Goal: Task Accomplishment & Management: Complete application form

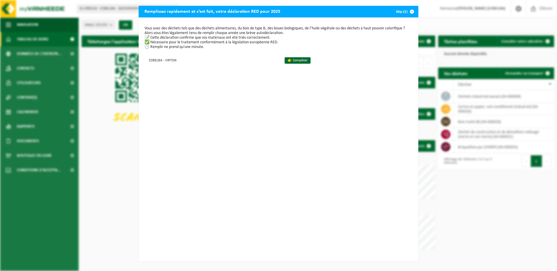
click at [408, 10] on span "button" at bounding box center [412, 12] width 12 height 12
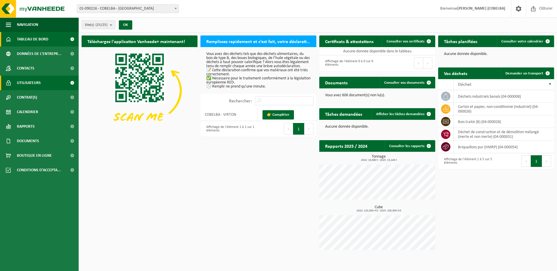
click at [31, 83] on span "Utilisateurs" at bounding box center [29, 83] width 24 height 15
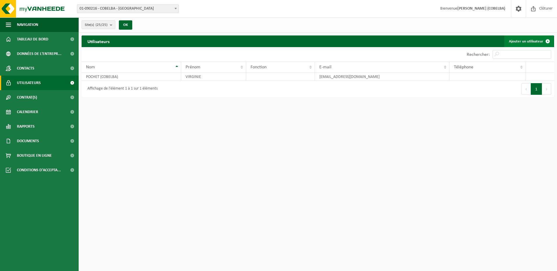
click at [546, 41] on span at bounding box center [548, 42] width 12 height 12
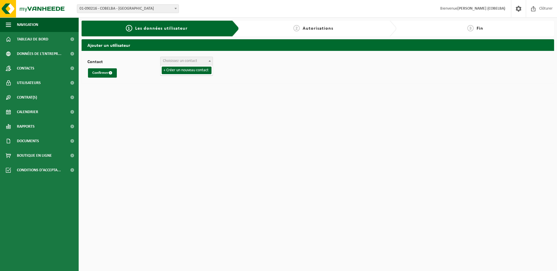
click at [183, 61] on span "Choisissez un contact" at bounding box center [180, 61] width 34 height 4
select select "0"
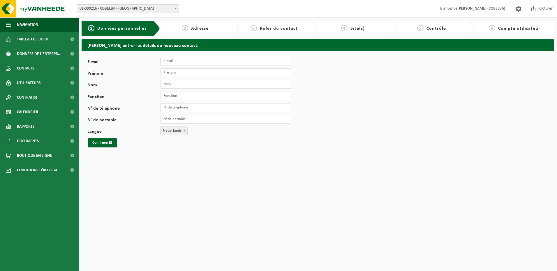
click at [183, 63] on input "E-mail" at bounding box center [225, 61] width 131 height 9
type input "xavier.coomans@cobelba.be"
click at [182, 72] on input "Prénom" at bounding box center [225, 72] width 131 height 9
type input "Xavier"
click at [180, 84] on input "Nom" at bounding box center [225, 84] width 131 height 9
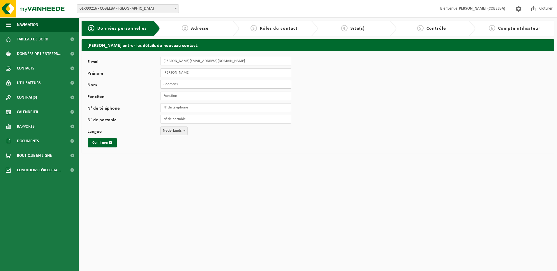
type input "Coomans"
click at [179, 95] on input "Fonction" at bounding box center [225, 96] width 131 height 9
click at [185, 99] on input "Fonction" at bounding box center [225, 96] width 131 height 9
drag, startPoint x: 198, startPoint y: 97, endPoint x: 180, endPoint y: 97, distance: 18.1
click at [180, 97] on input "Conseiller Prévention" at bounding box center [225, 96] width 131 height 9
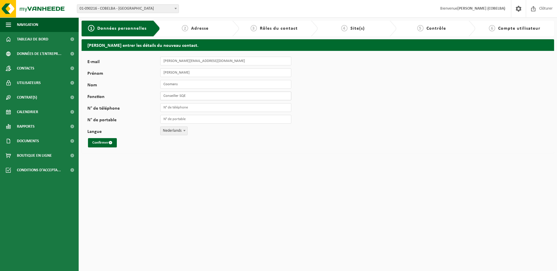
type input "Conseiller SQE"
click at [184, 118] on input "N° de portable" at bounding box center [225, 119] width 131 height 9
type input "[PHONE_NUMBER]"
click at [184, 131] on b at bounding box center [184, 130] width 2 height 1
select select "1"
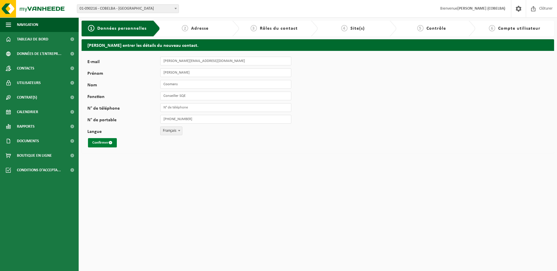
click at [101, 142] on button "Confirmer" at bounding box center [102, 142] width 29 height 9
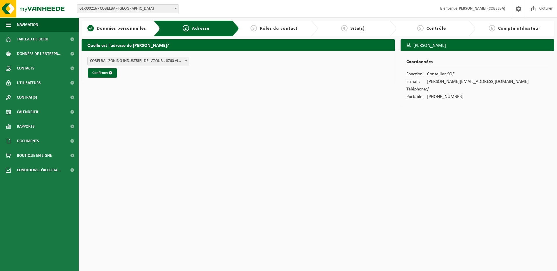
click at [186, 60] on b at bounding box center [186, 60] width 2 height 1
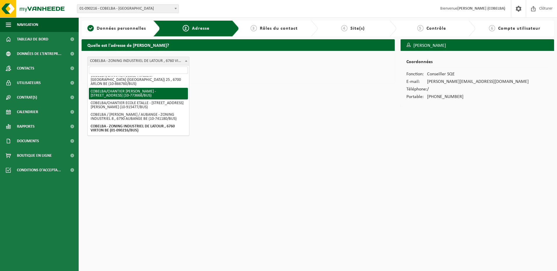
scroll to position [278, 0]
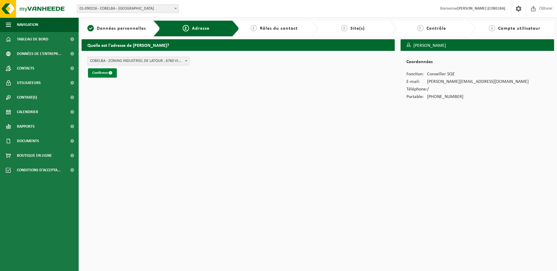
click at [102, 69] on button "Confirmer" at bounding box center [102, 72] width 29 height 9
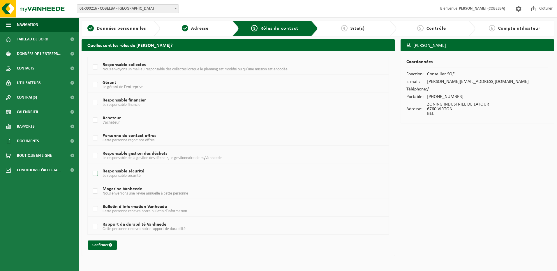
click at [94, 173] on label "Responsable sécurité Le responsable sécurité" at bounding box center [225, 173] width 268 height 9
click at [91, 167] on input "Responsable sécurité Le responsable sécurité" at bounding box center [90, 166] width 0 height 0
checkbox input "true"
click at [103, 244] on button "Confirmer" at bounding box center [102, 245] width 29 height 9
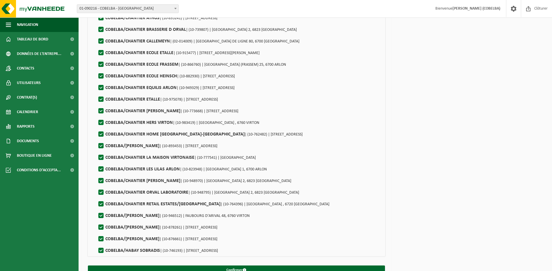
scroll to position [121, 0]
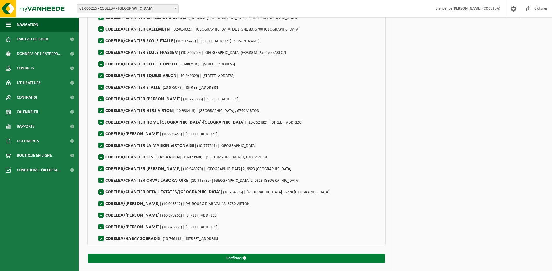
click at [232, 258] on button "Confirmer" at bounding box center [236, 258] width 297 height 9
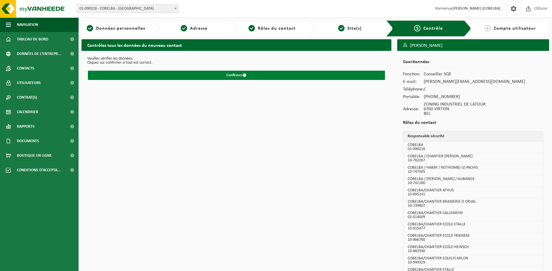
click at [233, 75] on button "Confirmer" at bounding box center [236, 75] width 297 height 9
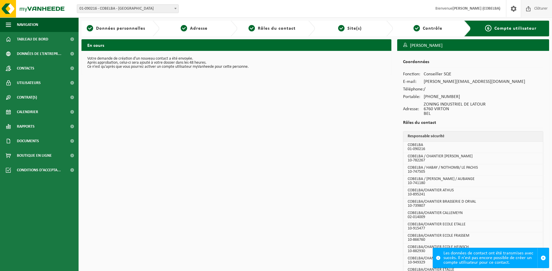
click at [530, 9] on span at bounding box center [528, 8] width 9 height 17
